Goal: Navigation & Orientation: Understand site structure

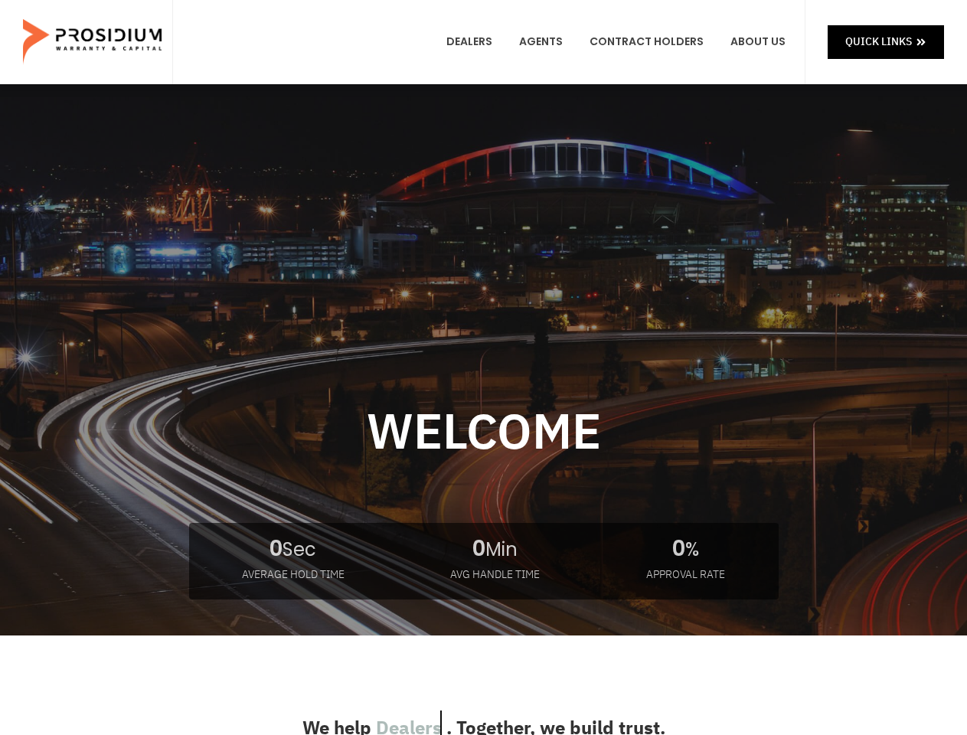
click at [483, 368] on div at bounding box center [483, 456] width 967 height 551
